Goal: Navigation & Orientation: Find specific page/section

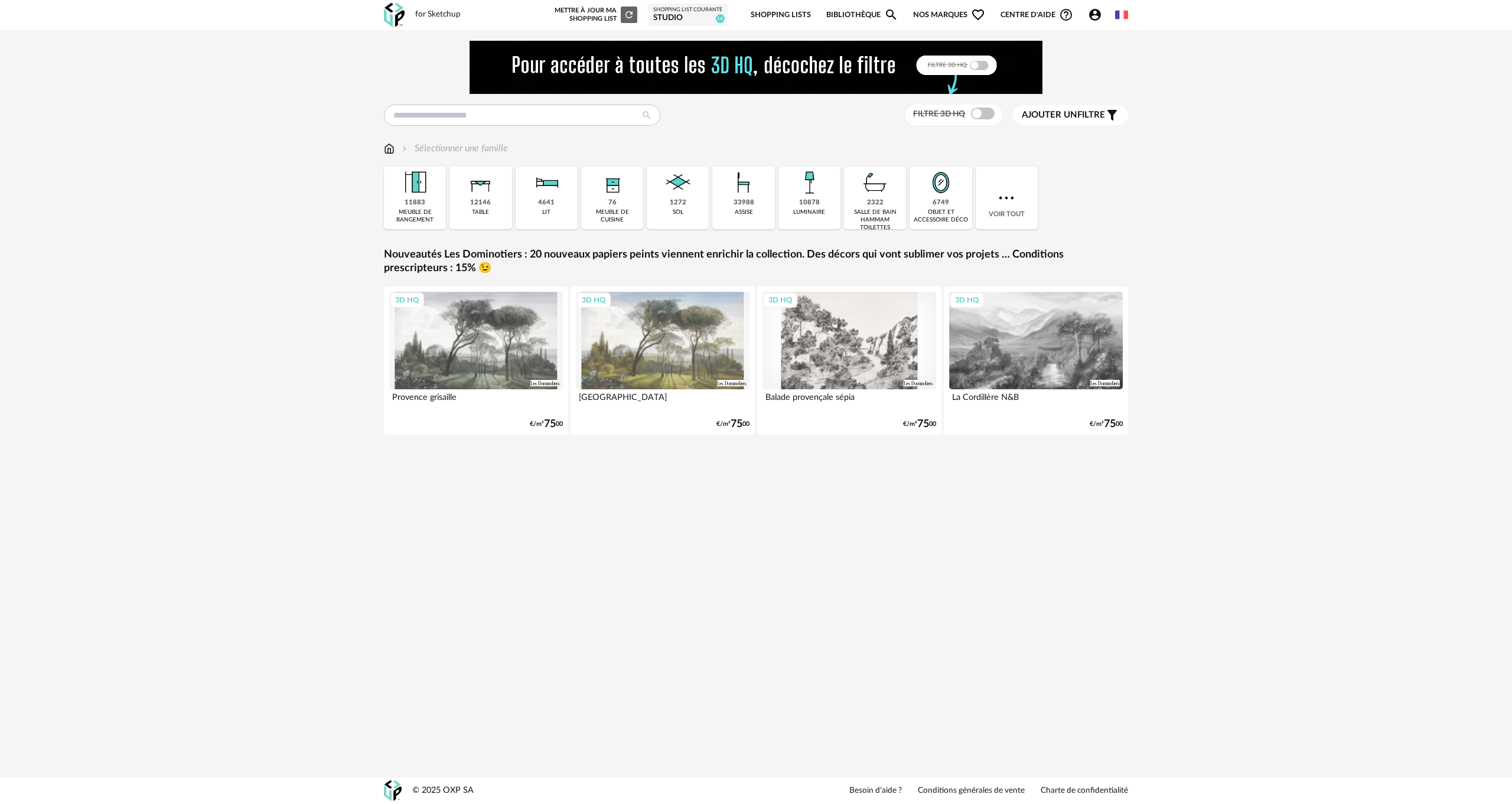
click at [781, 12] on link "Shopping Lists" at bounding box center [781, 15] width 60 height 27
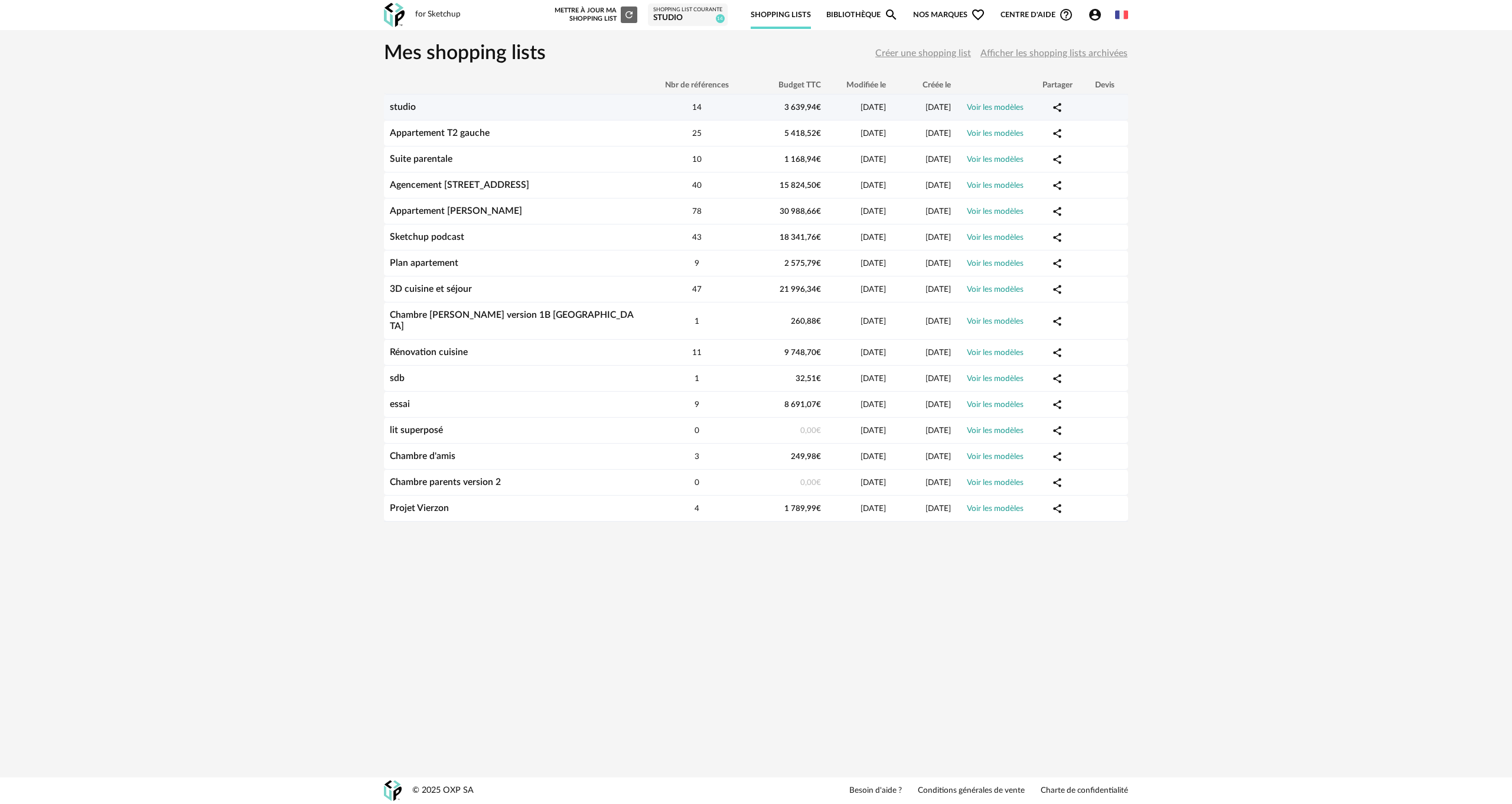
click at [980, 108] on link "Voir les modèles" at bounding box center [995, 107] width 57 height 8
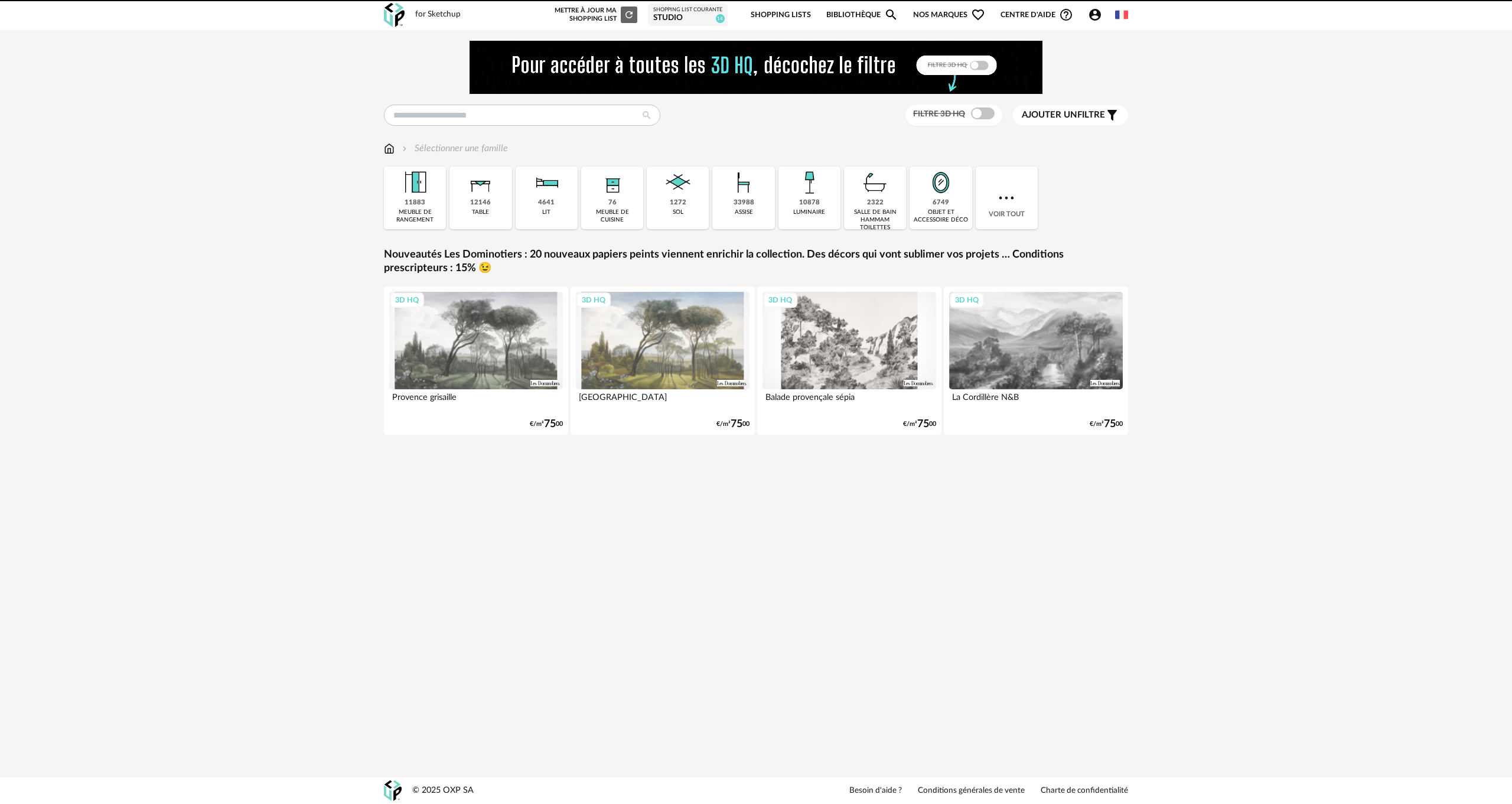
click at [781, 16] on link "Shopping Lists" at bounding box center [781, 15] width 60 height 27
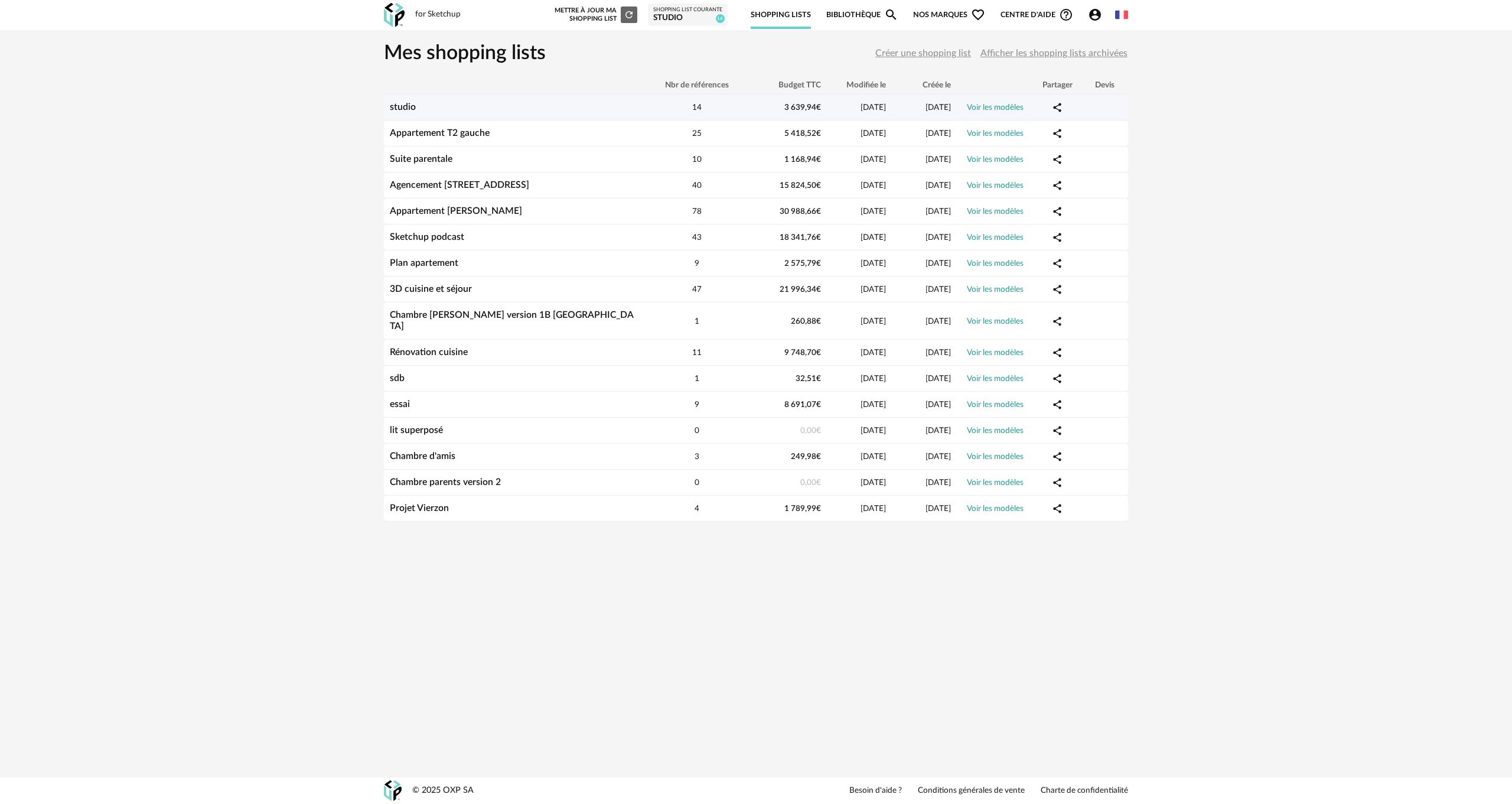
click at [982, 107] on link "Voir les modèles" at bounding box center [995, 107] width 57 height 8
